Goal: Task Accomplishment & Management: Use online tool/utility

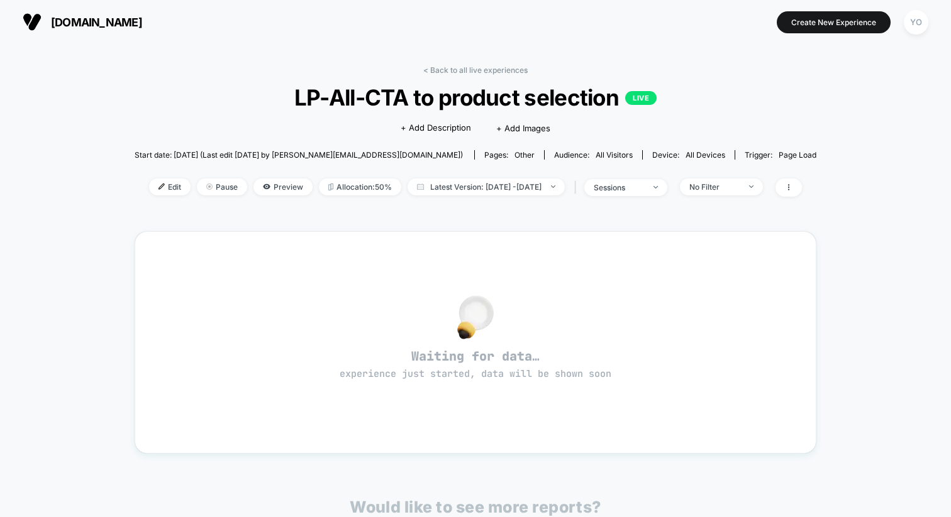
click at [65, 21] on span "[DOMAIN_NAME]" at bounding box center [96, 22] width 91 height 13
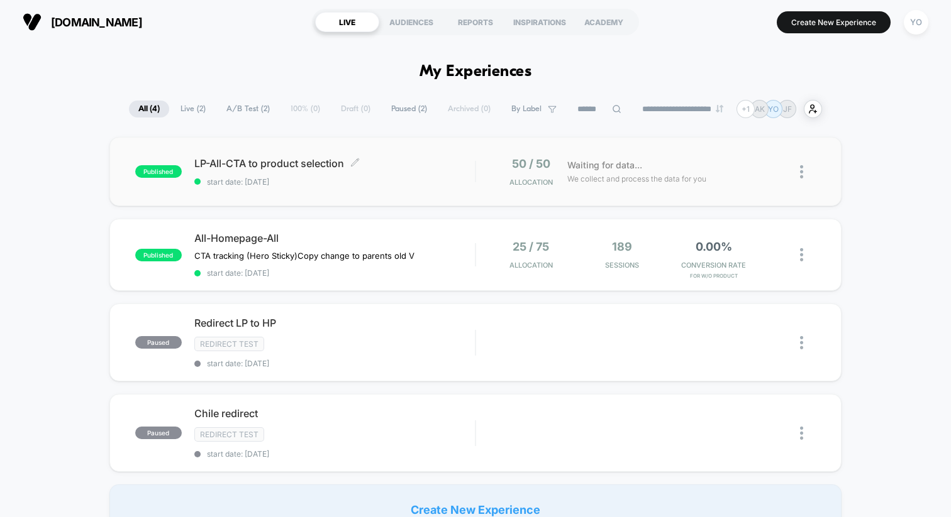
click at [331, 174] on div "LP-All-CTA to product selection Click to edit experience details Click to edit …" at bounding box center [334, 172] width 280 height 30
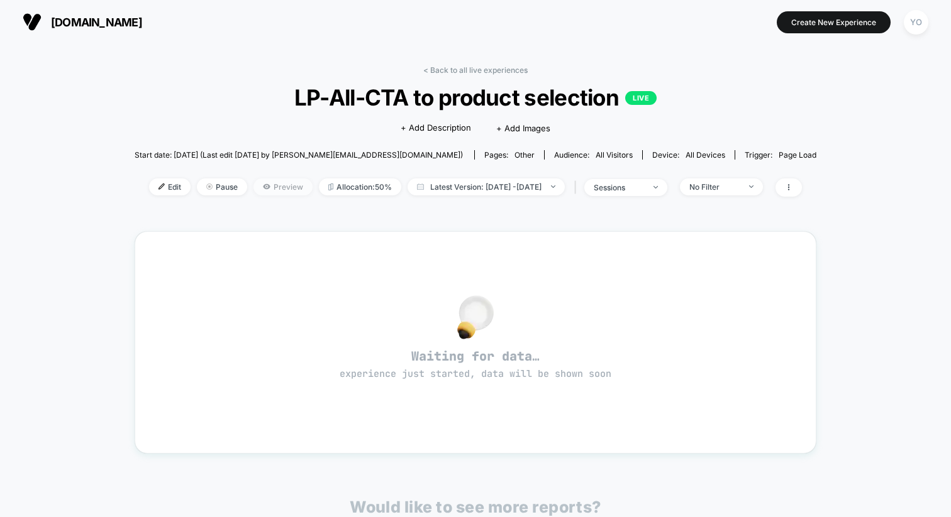
click at [275, 185] on span "Preview" at bounding box center [282, 187] width 59 height 17
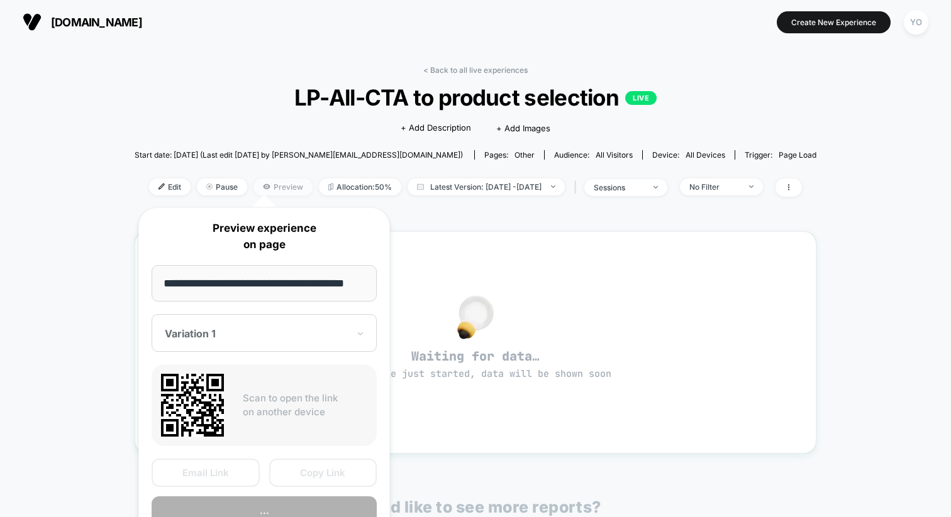
scroll to position [0, 19]
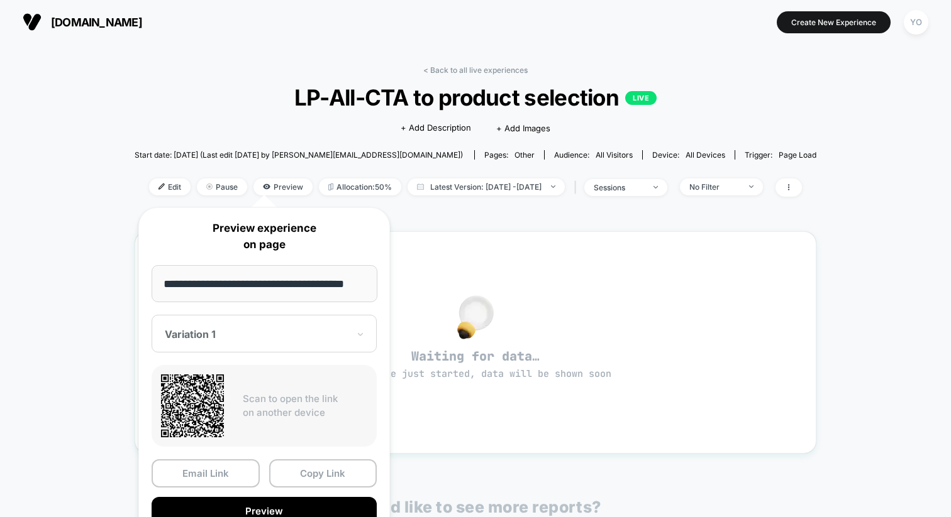
click at [272, 286] on input "**********" at bounding box center [265, 283] width 226 height 37
click at [284, 345] on div "Variation 1" at bounding box center [264, 334] width 225 height 38
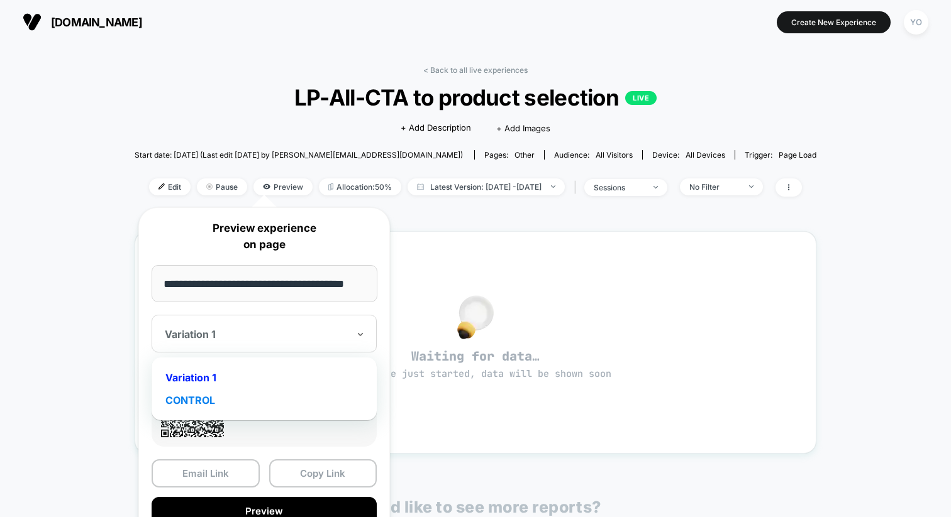
click at [260, 403] on div "CONTROL" at bounding box center [264, 400] width 213 height 23
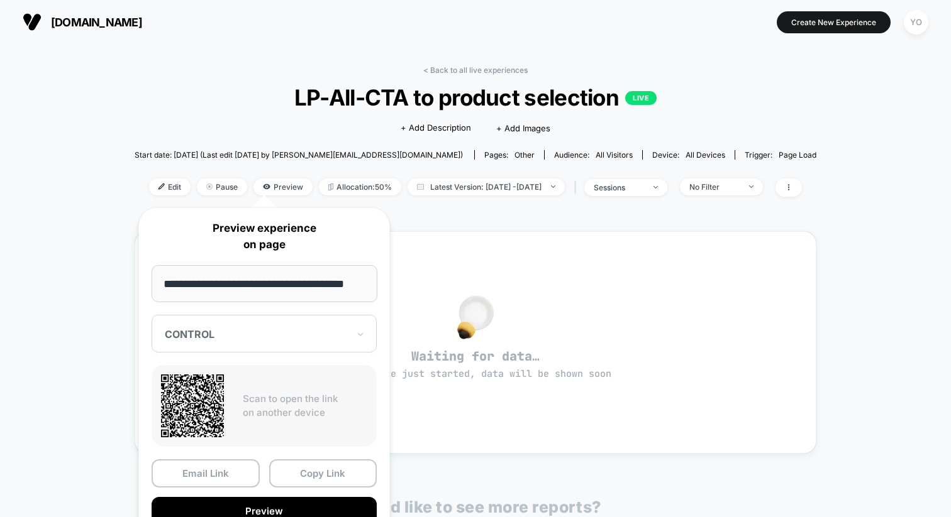
click at [313, 285] on input "**********" at bounding box center [265, 283] width 226 height 37
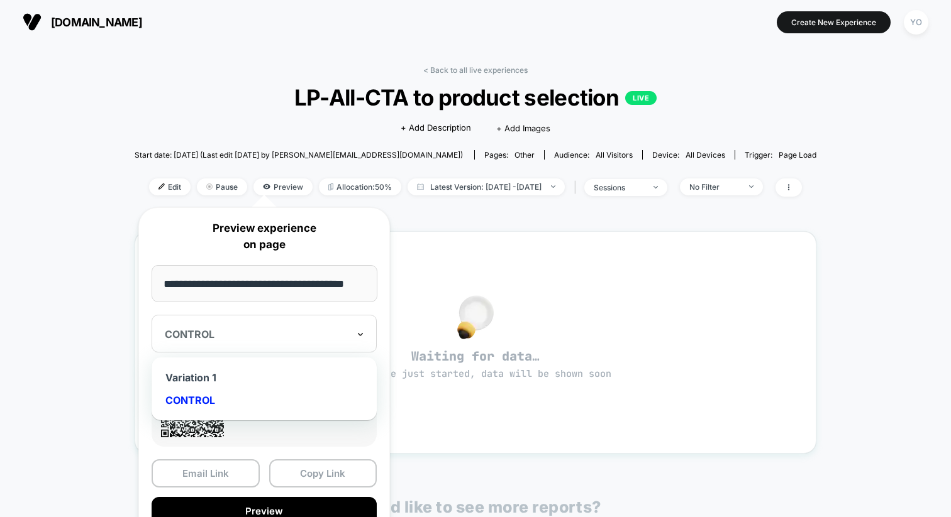
click at [361, 330] on icon at bounding box center [360, 334] width 9 height 13
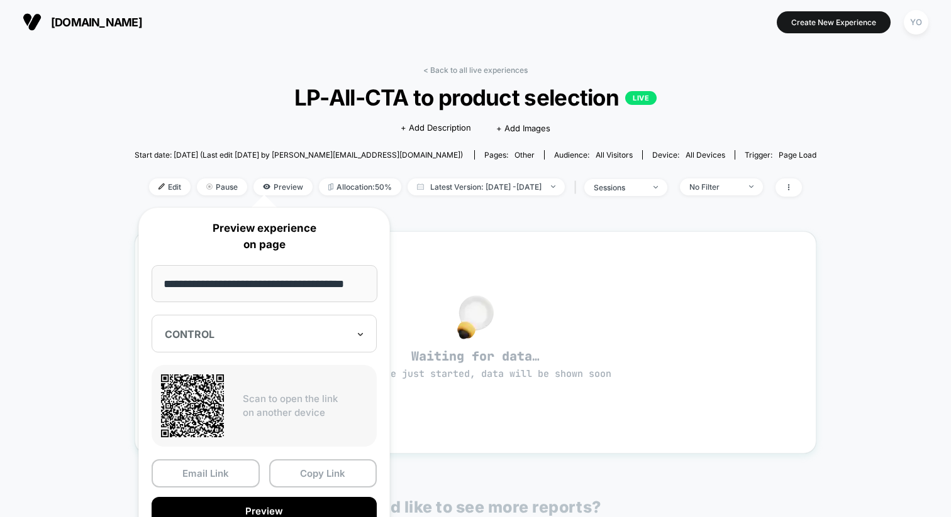
click at [361, 330] on icon at bounding box center [360, 334] width 9 height 13
click at [285, 513] on button "Preview" at bounding box center [264, 511] width 225 height 28
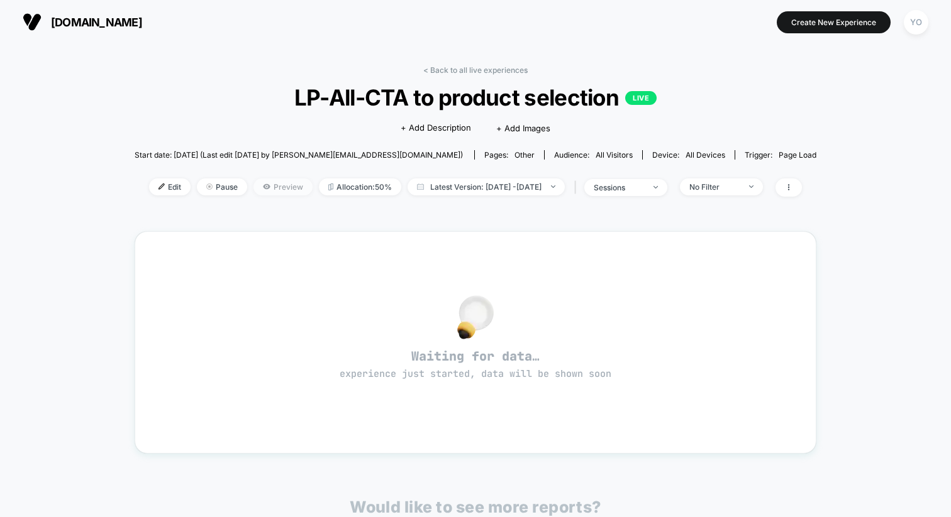
click at [274, 189] on span "Preview" at bounding box center [282, 187] width 59 height 17
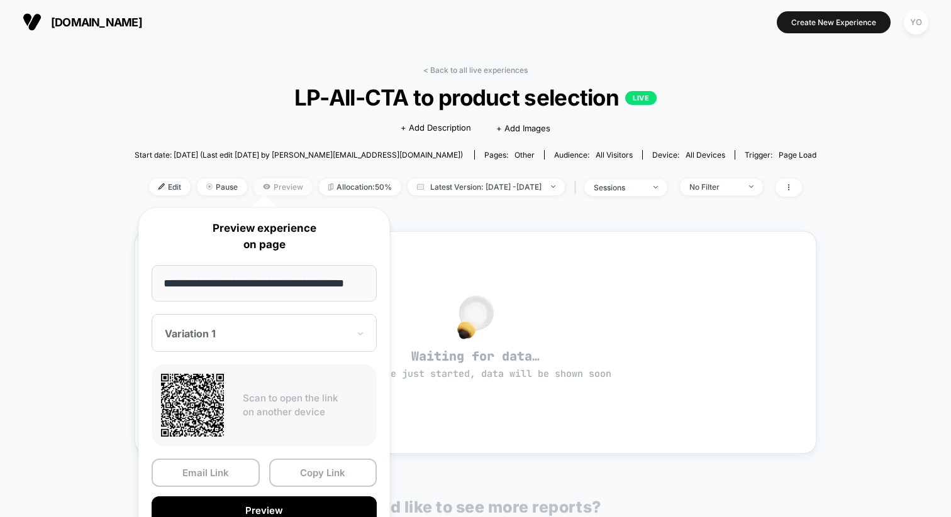
scroll to position [0, 19]
click at [255, 280] on input "**********" at bounding box center [265, 283] width 226 height 37
click at [285, 332] on div at bounding box center [257, 334] width 184 height 13
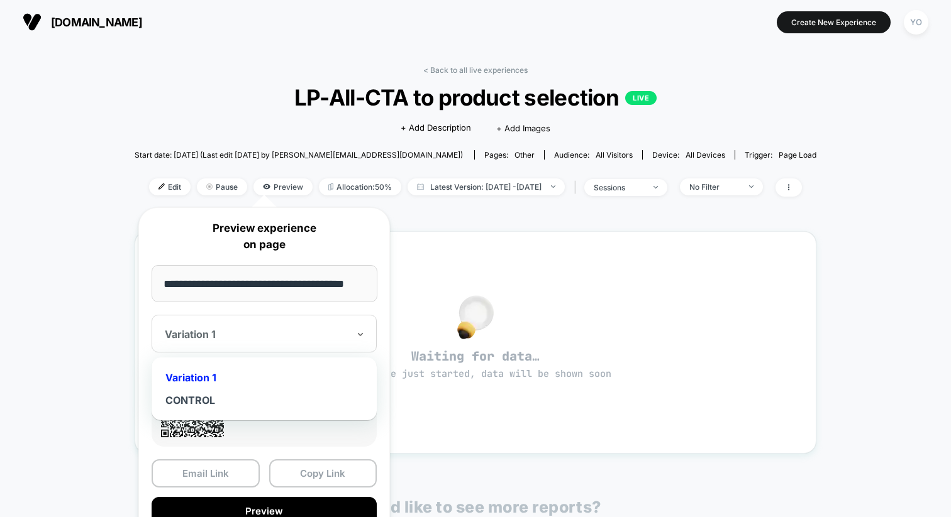
click at [104, 367] on div "< Back to all live experiences LP-All-CTA to product selection LIVE Click to ed…" at bounding box center [475, 395] width 951 height 702
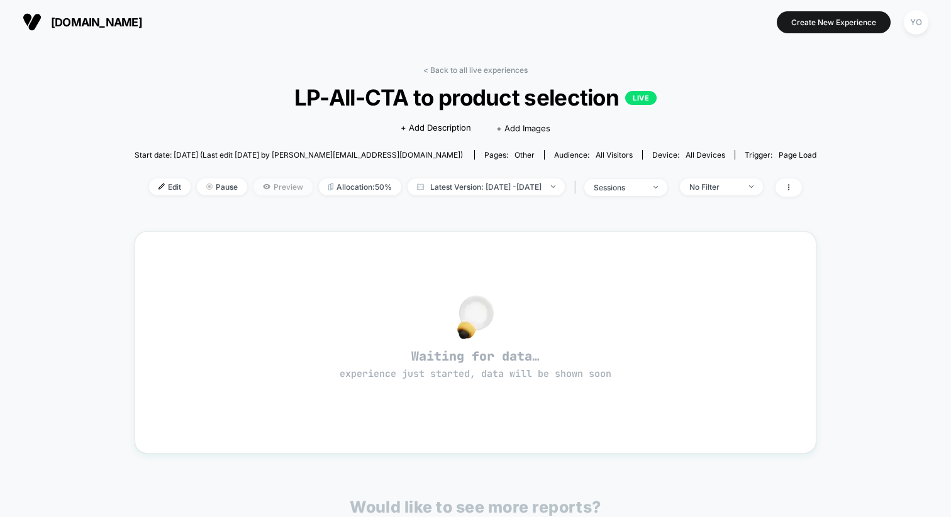
click at [274, 185] on span "Preview" at bounding box center [282, 187] width 59 height 17
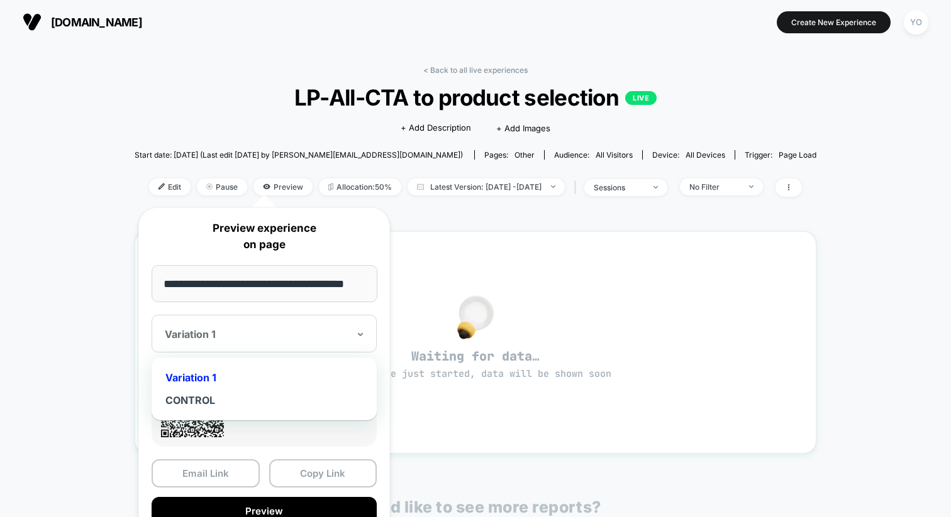
click at [284, 339] on div at bounding box center [257, 334] width 184 height 13
click at [282, 345] on div "Variation 1" at bounding box center [264, 334] width 225 height 38
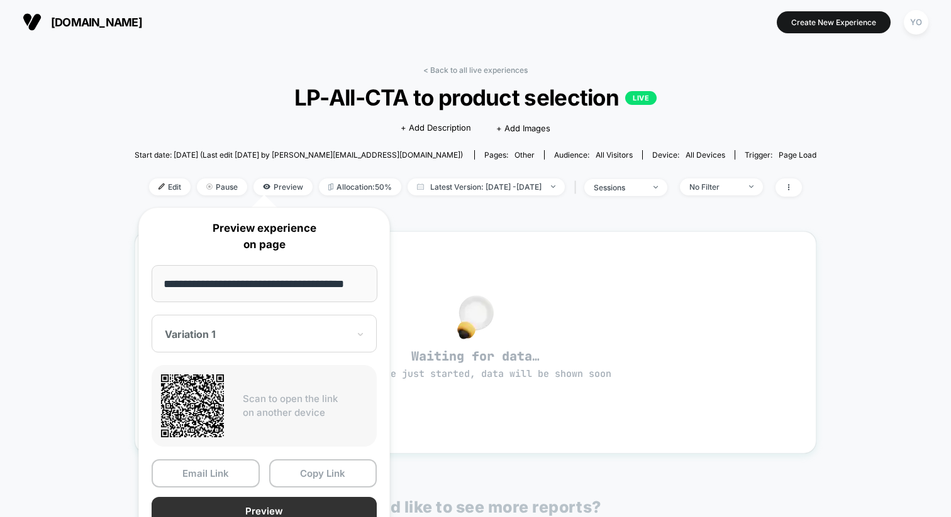
click at [301, 509] on button "Preview" at bounding box center [264, 511] width 225 height 28
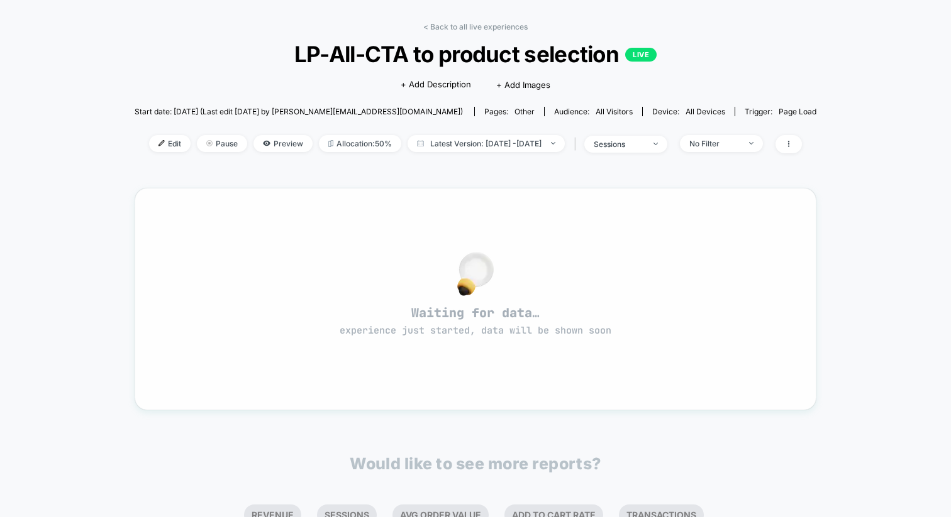
scroll to position [52, 0]
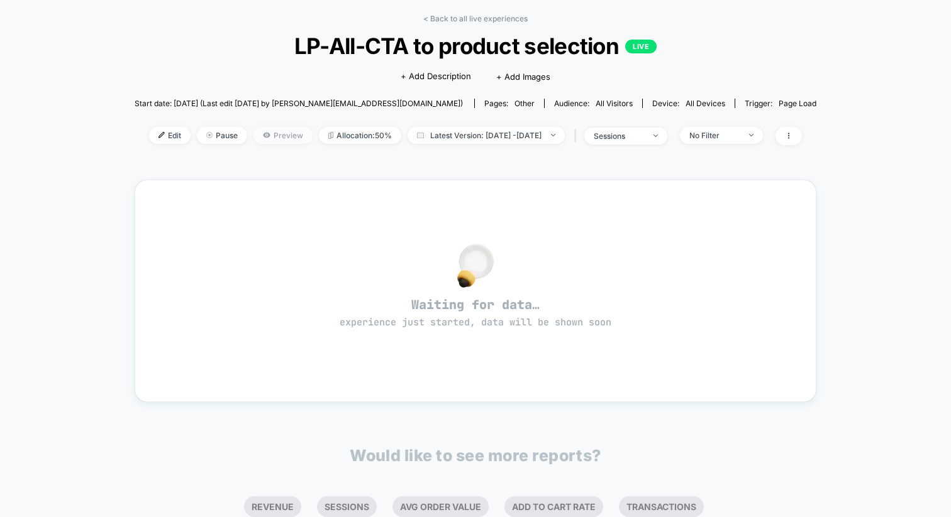
click at [278, 136] on span "Preview" at bounding box center [282, 135] width 59 height 17
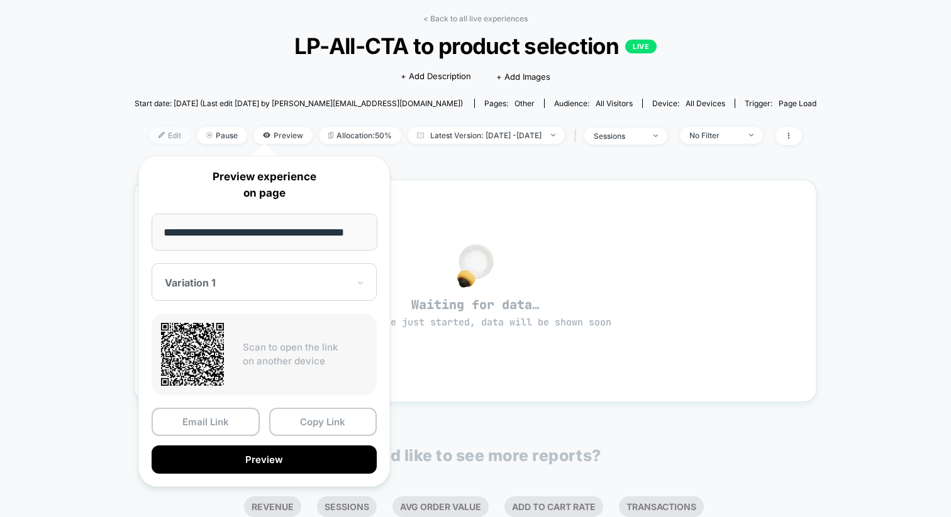
scroll to position [0, 0]
click at [149, 141] on span "Edit" at bounding box center [170, 135] width 42 height 17
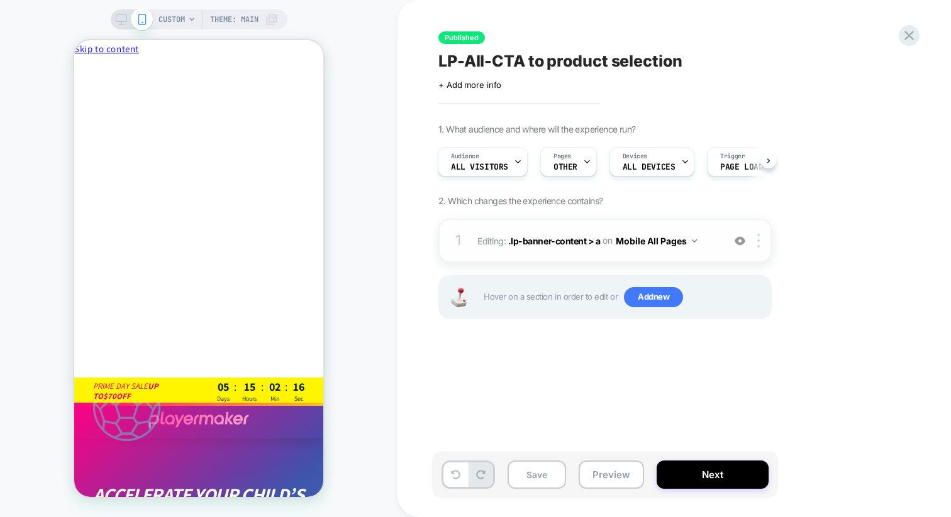
click at [694, 240] on img at bounding box center [694, 241] width 5 height 3
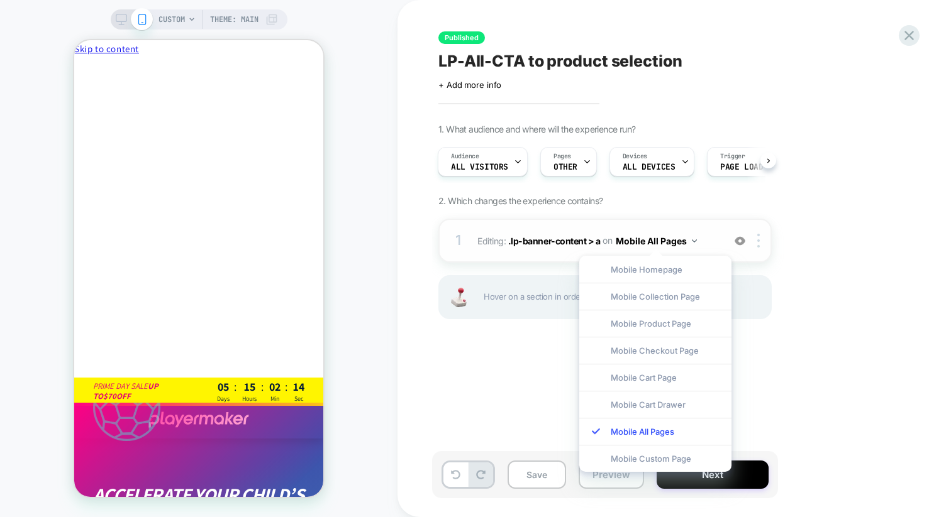
click at [694, 240] on img at bounding box center [694, 241] width 5 height 3
click at [796, 294] on div "1. What audience and where will the experience run? Audience All Visitors Pages…" at bounding box center [667, 237] width 459 height 227
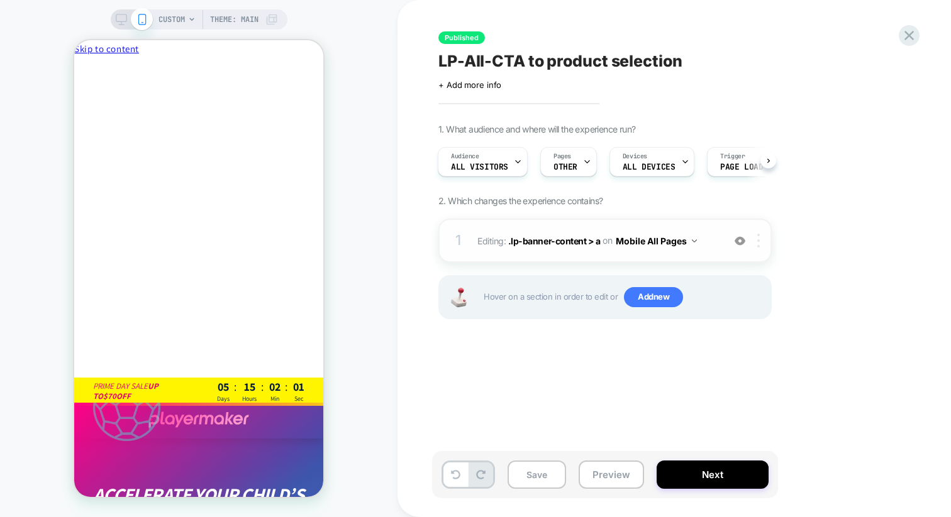
click at [761, 245] on div at bounding box center [760, 241] width 21 height 14
click at [591, 474] on button "Preview" at bounding box center [610, 475] width 65 height 28
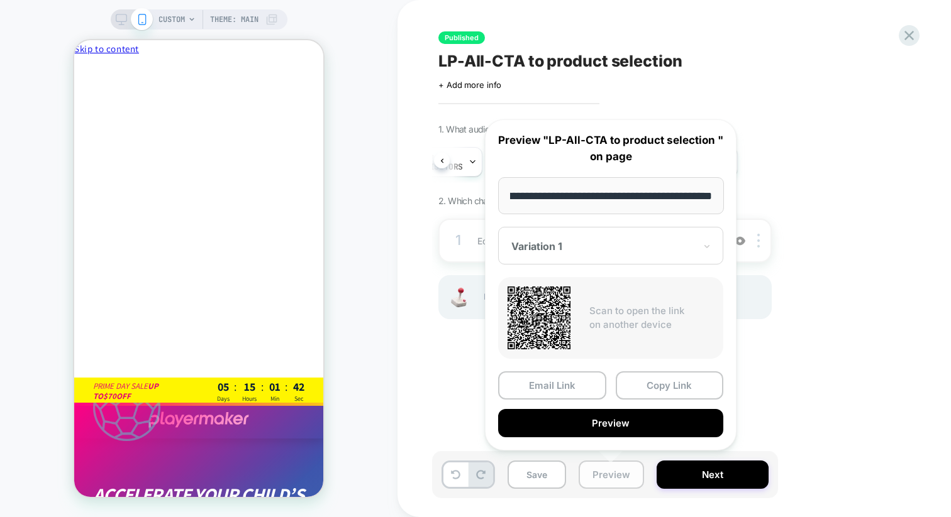
scroll to position [0, 0]
click at [591, 474] on button "Preview" at bounding box center [610, 475] width 65 height 28
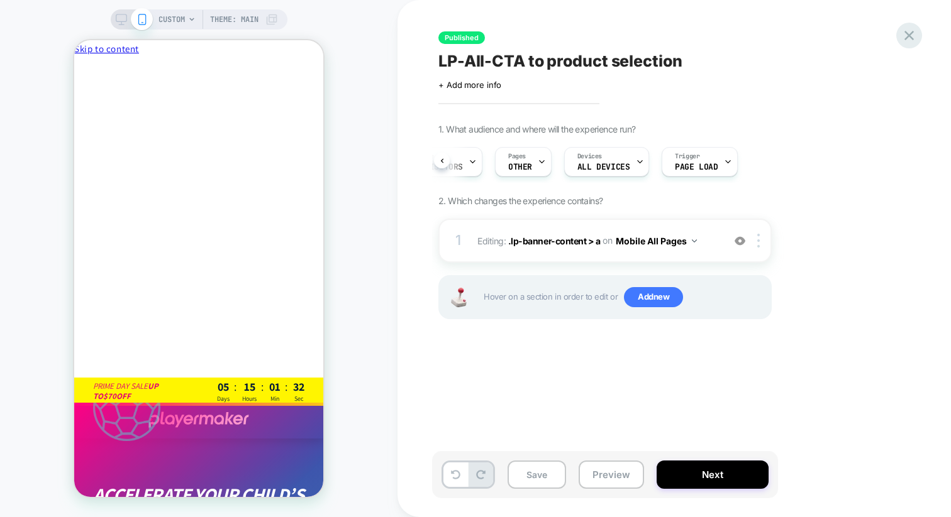
click at [912, 36] on icon at bounding box center [908, 35] width 17 height 17
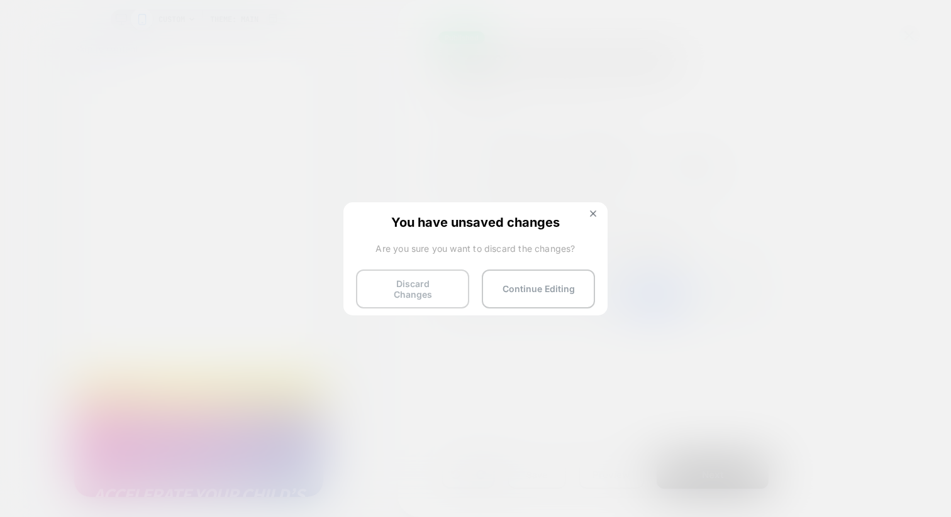
click at [451, 296] on button "Discard Changes" at bounding box center [412, 289] width 113 height 39
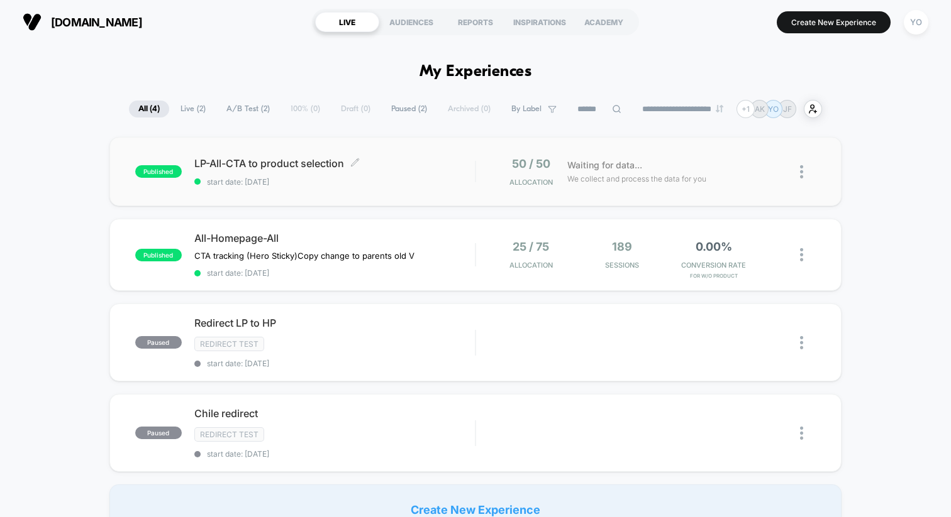
click at [328, 181] on span "start date: [DATE]" at bounding box center [334, 181] width 280 height 9
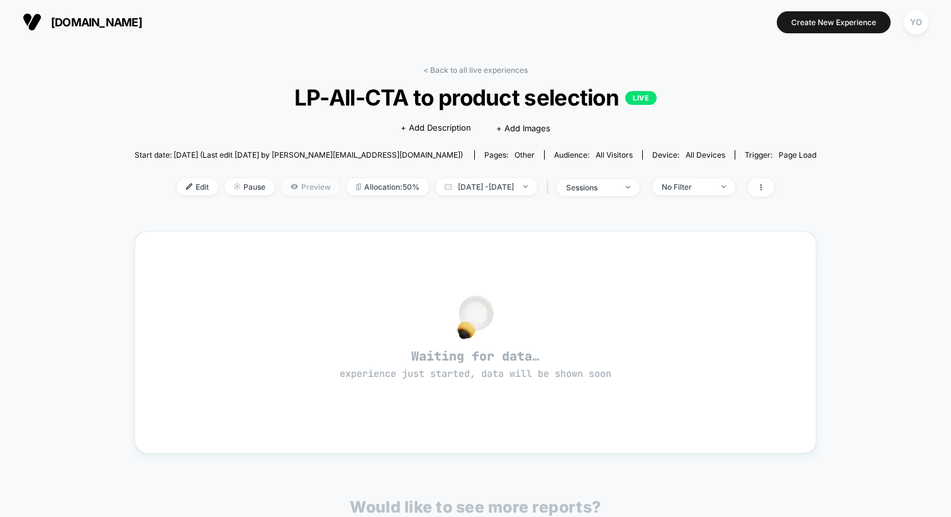
click at [299, 190] on span "Preview" at bounding box center [310, 187] width 59 height 17
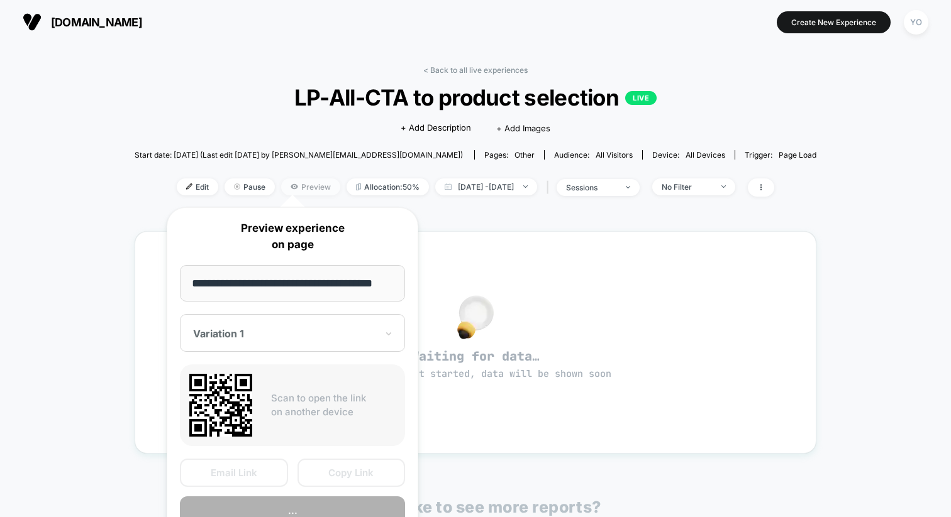
scroll to position [0, 19]
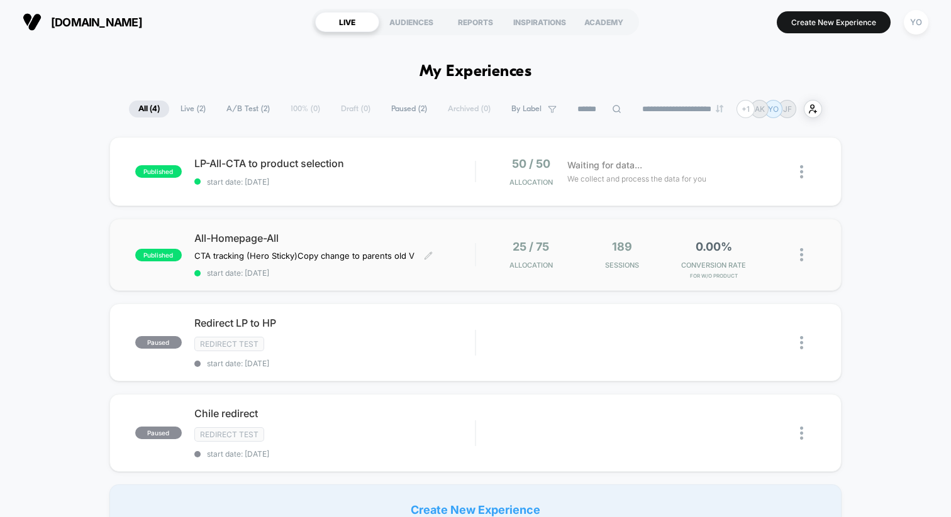
click at [365, 248] on div "All-Homepage-All CTA tracking (Hero Sticky) Copy change to parents old V Click …" at bounding box center [334, 255] width 280 height 46
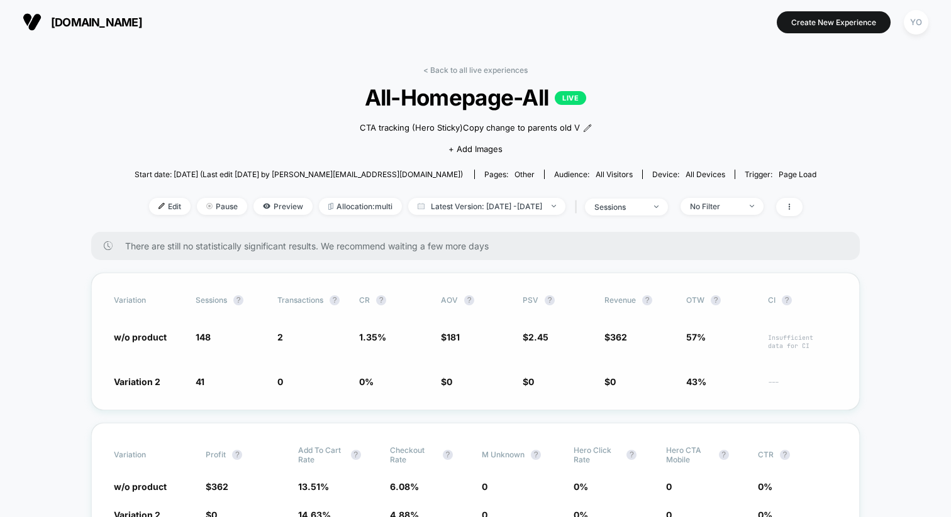
click at [158, 336] on span "w/o product" at bounding box center [140, 337] width 53 height 11
click at [135, 324] on div "Variation Sessions ? Transactions ? CR ? AOV ? PSV ? Revenue ? OTW ? CI ? w/o p…" at bounding box center [475, 342] width 768 height 138
click at [263, 202] on icon at bounding box center [267, 206] width 8 height 8
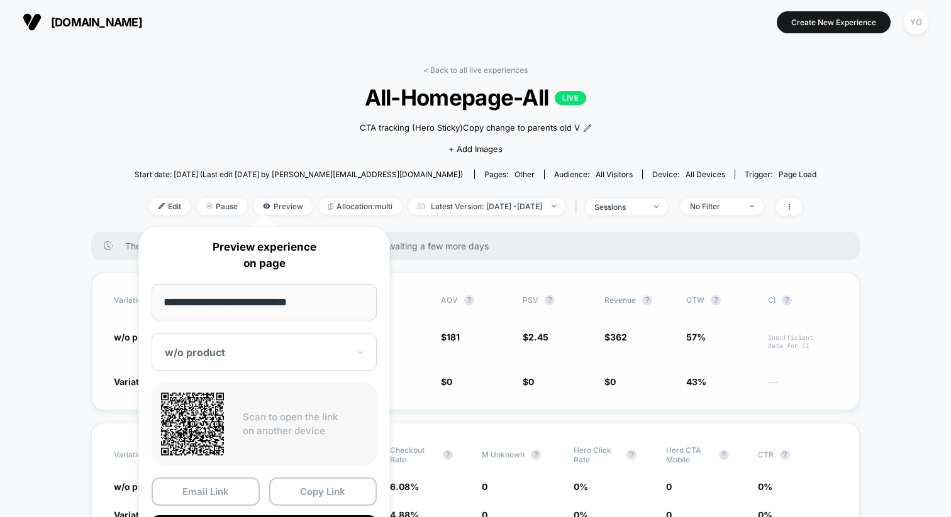
click at [123, 387] on div "Variation Sessions ? Transactions ? CR ? AOV ? PSV ? Revenue ? OTW ? CI ? w/o p…" at bounding box center [475, 342] width 768 height 138
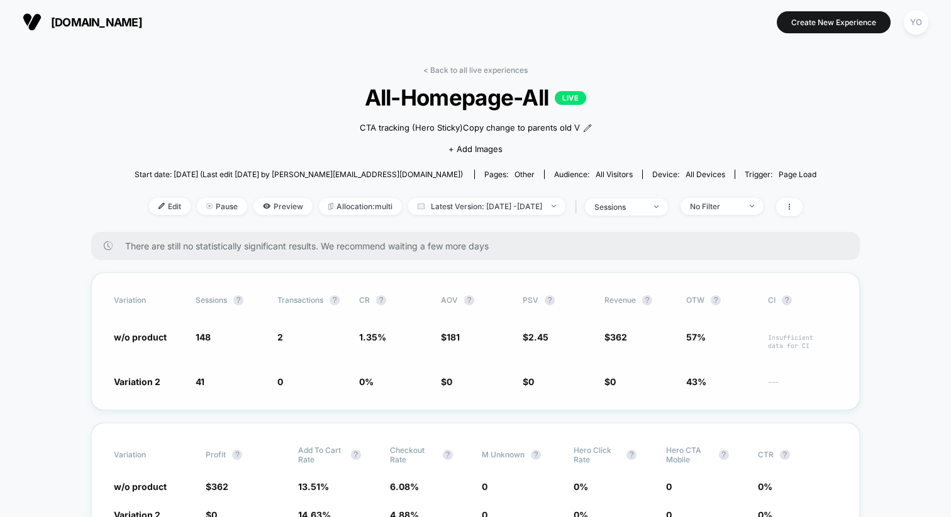
click at [158, 379] on span "Variation 2" at bounding box center [137, 382] width 47 height 11
click at [272, 209] on span "Preview" at bounding box center [282, 206] width 59 height 17
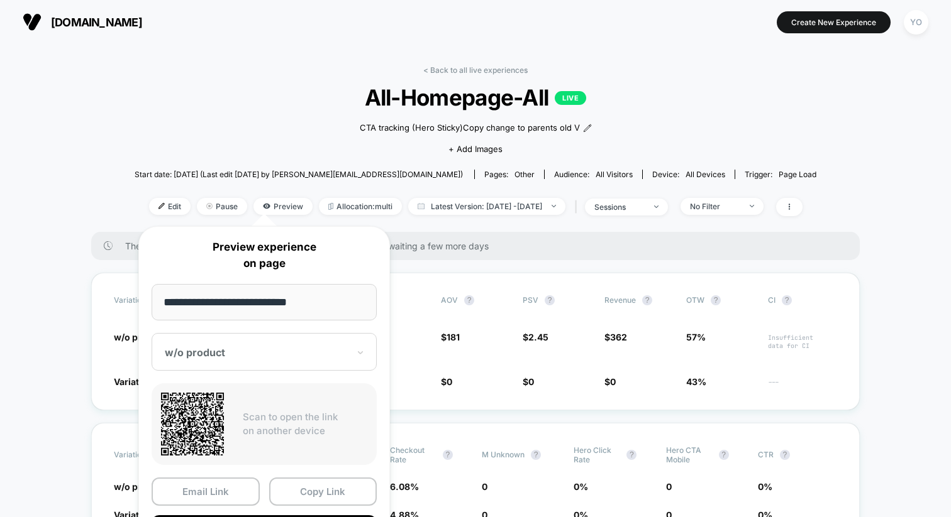
click at [287, 346] on div at bounding box center [257, 352] width 184 height 13
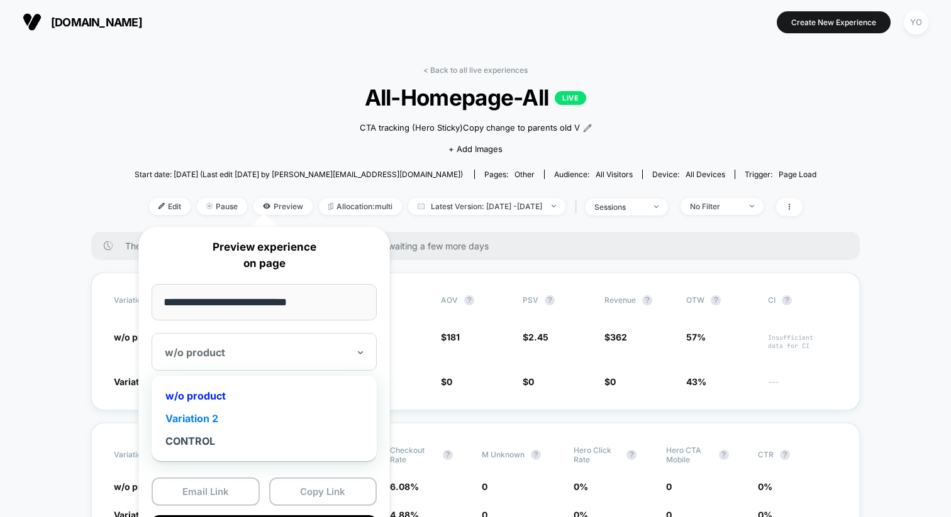
click at [260, 418] on div "Variation 2" at bounding box center [264, 418] width 213 height 23
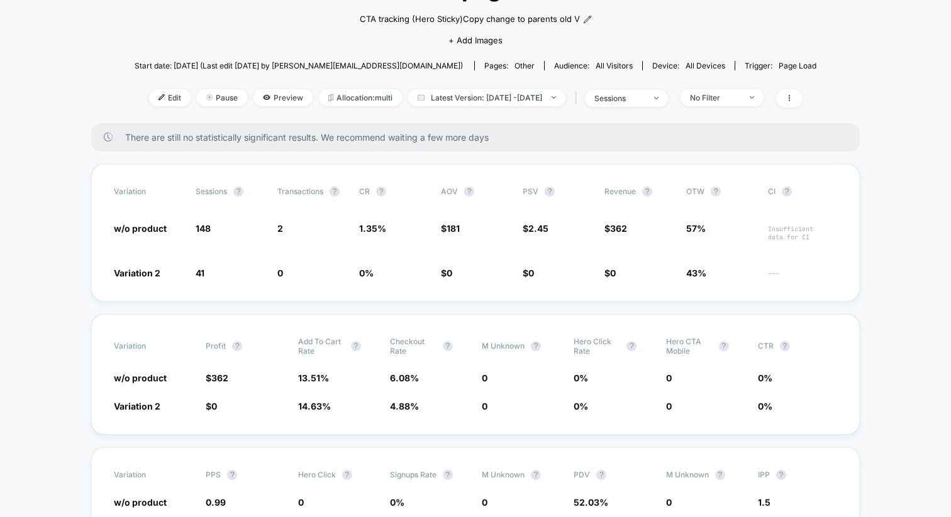
scroll to position [104, 0]
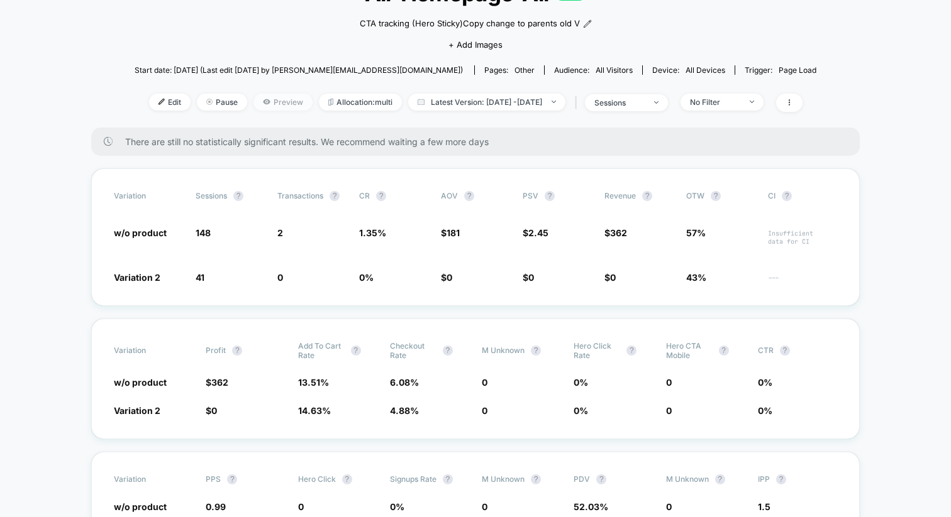
click at [253, 106] on span "Preview" at bounding box center [282, 102] width 59 height 17
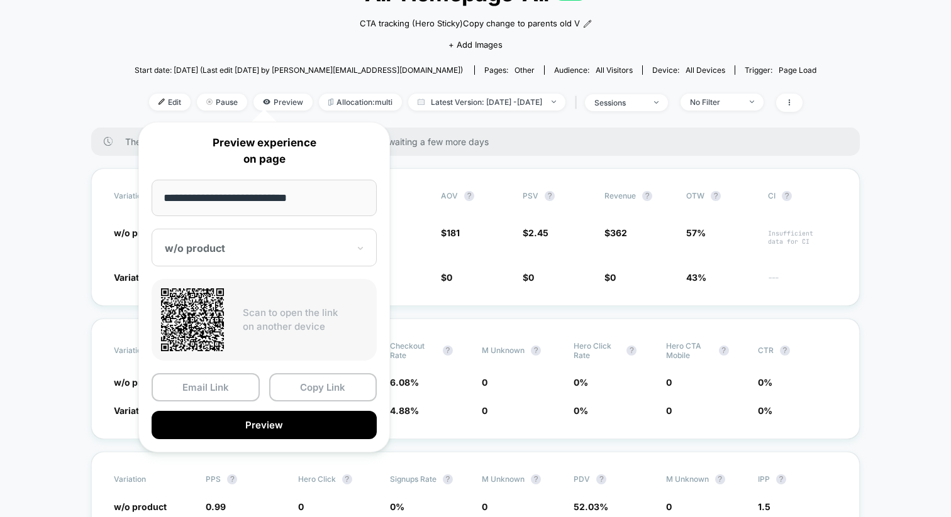
click at [255, 230] on div "w/o product" at bounding box center [264, 248] width 225 height 38
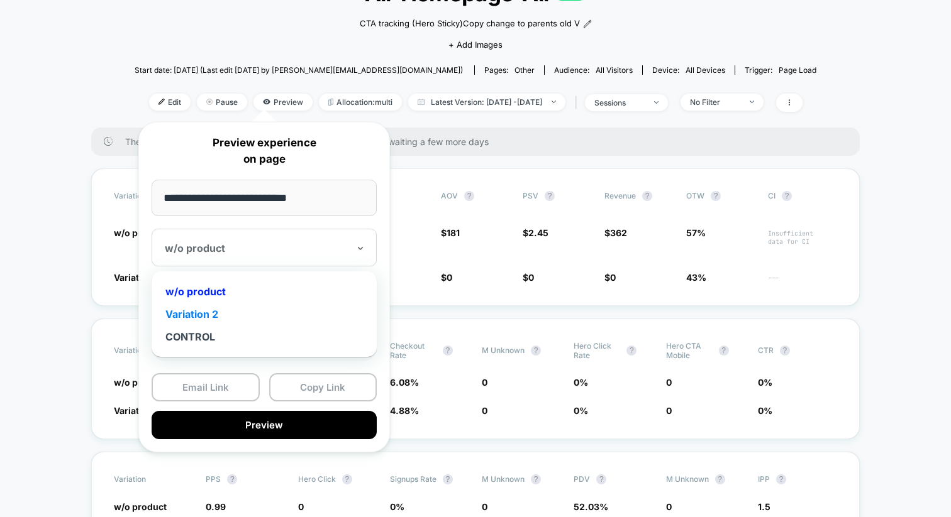
click at [236, 306] on div "Variation 2" at bounding box center [264, 314] width 213 height 23
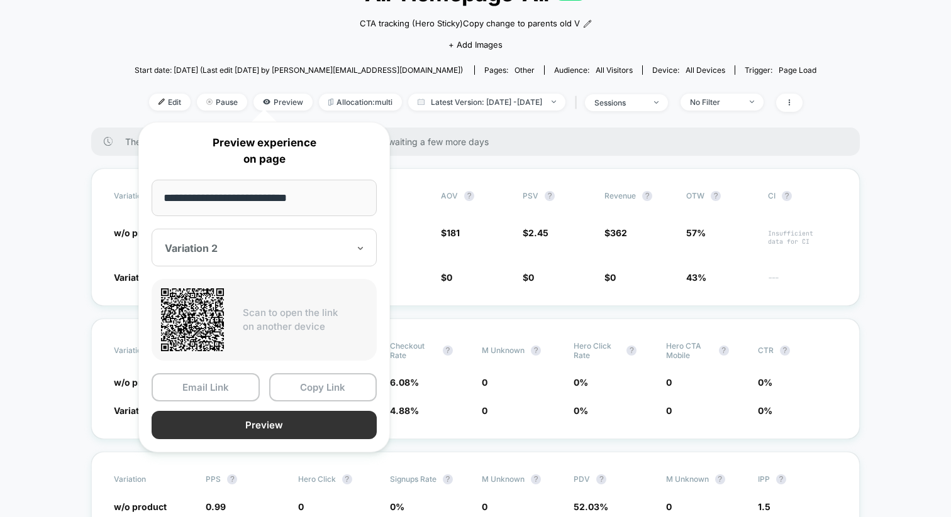
click at [258, 427] on button "Preview" at bounding box center [264, 425] width 225 height 28
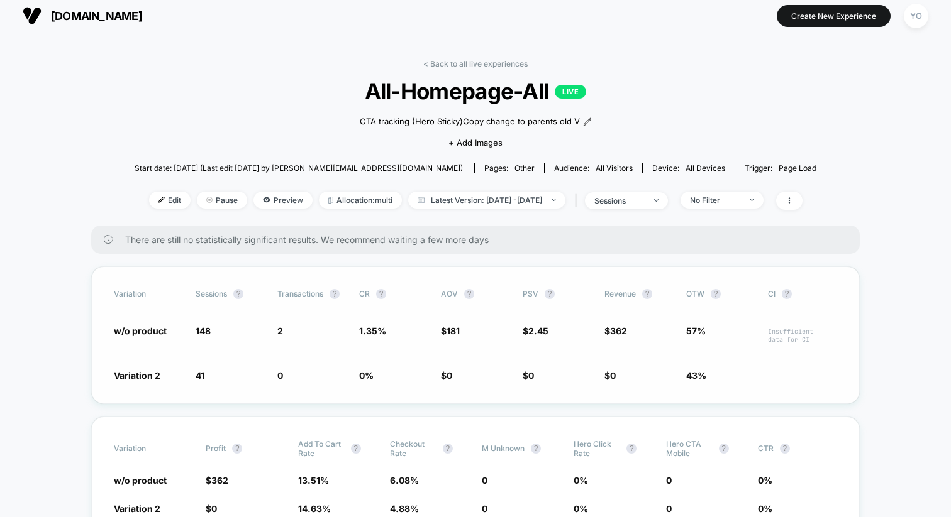
scroll to position [0, 0]
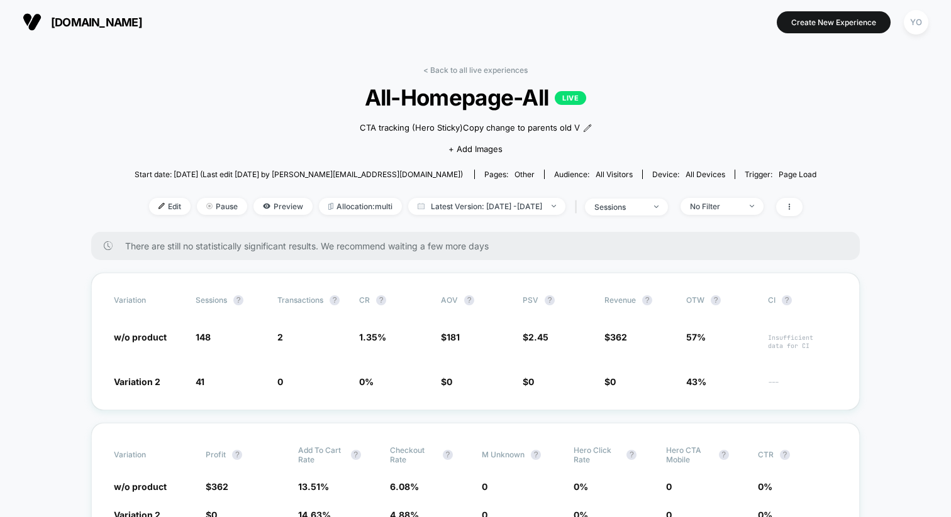
click at [132, 31] on button "[DOMAIN_NAME]" at bounding box center [82, 22] width 127 height 20
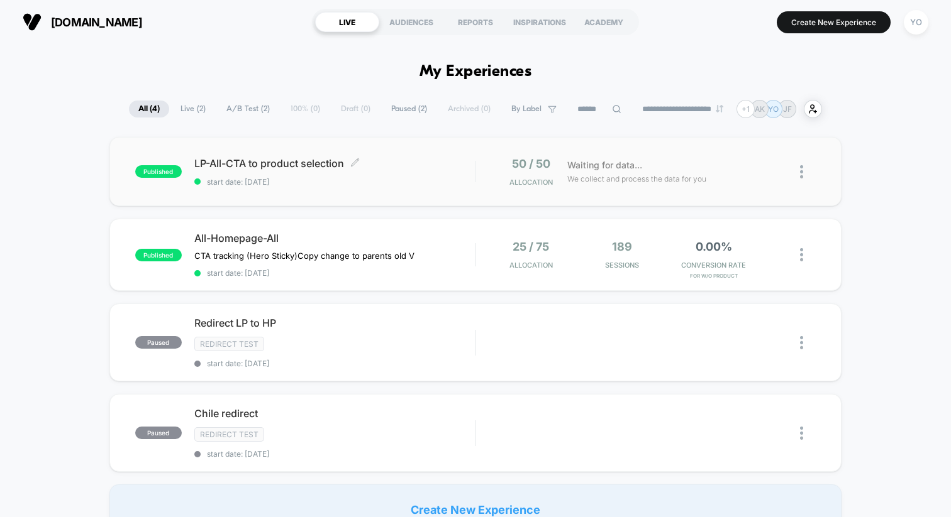
click at [309, 176] on div "LP-All-CTA to product selection Click to edit experience details Click to edit …" at bounding box center [334, 172] width 280 height 30
